Goal: Check status: Check status

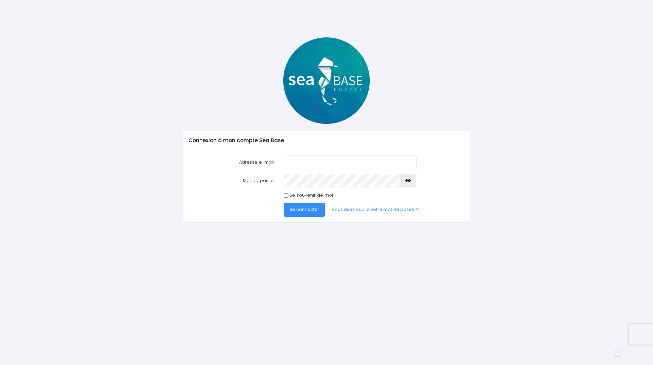
type input "[EMAIL_ADDRESS][DOMAIN_NAME]"
click at [301, 213] on span "Se connecter" at bounding box center [305, 209] width 30 height 6
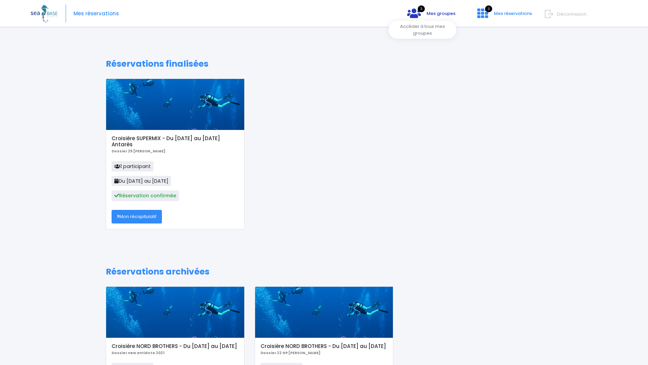
click at [407, 14] on icon at bounding box center [414, 13] width 14 height 11
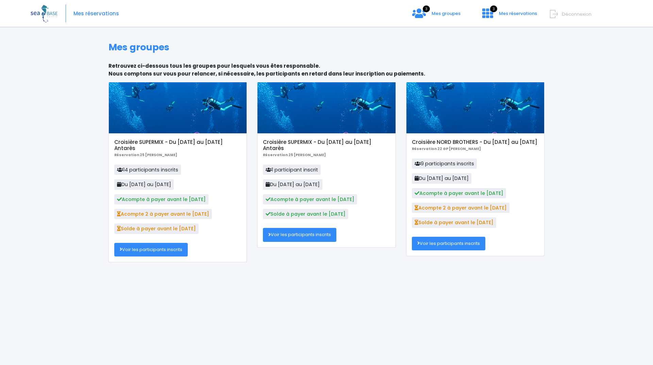
click at [157, 251] on link "Voir les participants inscrits" at bounding box center [151, 250] width 74 height 14
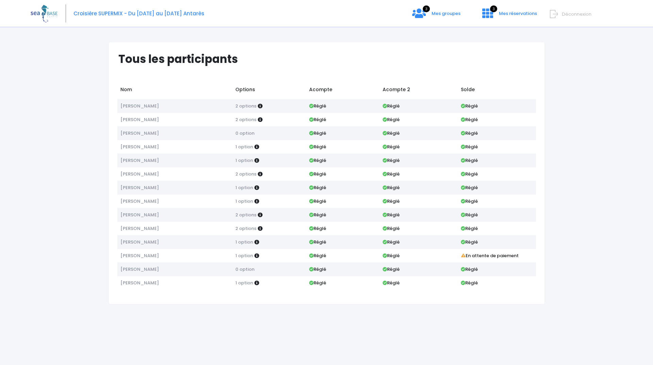
click at [562, 14] on span "Déconnexion" at bounding box center [577, 14] width 30 height 6
